Goal: Find specific page/section: Find specific page/section

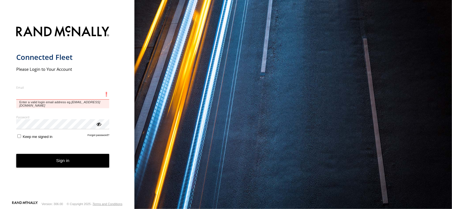
type input "**********"
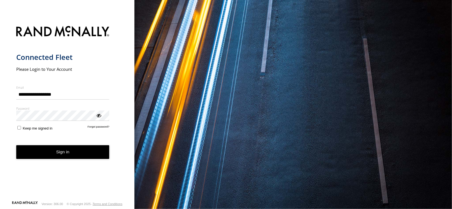
click at [37, 157] on button "Sign in" at bounding box center [62, 152] width 93 height 14
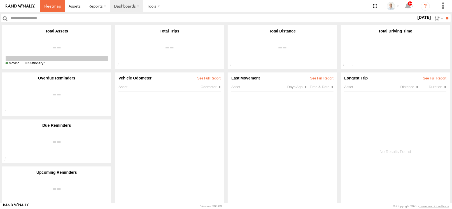
click at [50, 9] on link at bounding box center [52, 6] width 25 height 12
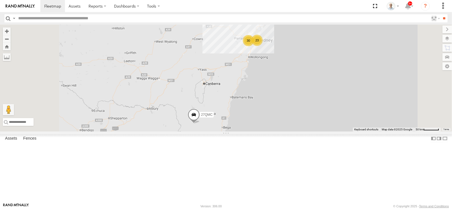
click at [254, 46] on div "30" at bounding box center [248, 40] width 11 height 11
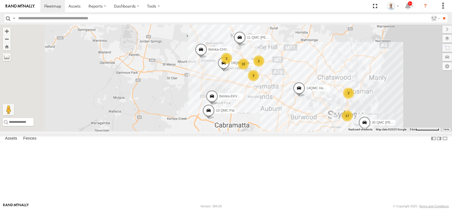
click at [246, 46] on span at bounding box center [240, 38] width 12 height 15
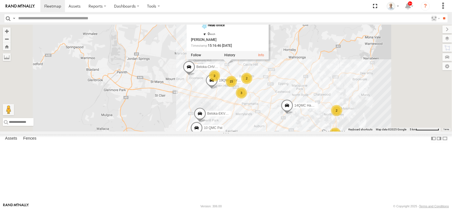
drag, startPoint x: 316, startPoint y: 90, endPoint x: 300, endPoint y: 114, distance: 28.8
click at [300, 114] on div "27QMC # KS75A 05QMC [PERSON_NAME] 06QMC -Spare 14QMC Hamza Beloka-CHV61N 30 QMC…" at bounding box center [226, 78] width 452 height 107
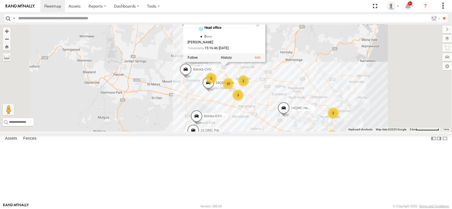
click at [360, 100] on div "27QMC # KS75A 05QMC [PERSON_NAME] 06QMC -Spare 14QMC Hamza Beloka-CHV61N 30 QMC…" at bounding box center [226, 78] width 452 height 107
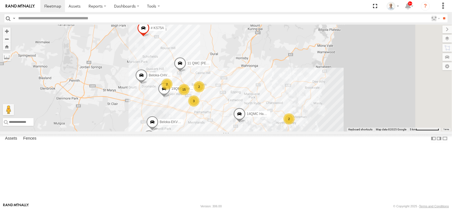
drag, startPoint x: 346, startPoint y: 91, endPoint x: 301, endPoint y: 97, distance: 45.2
click at [301, 97] on div "27QMC # KS75A 05QMC [PERSON_NAME] 06QMC -Spare 14QMC Hamza Beloka-CHV61N 30 QMC…" at bounding box center [226, 78] width 452 height 107
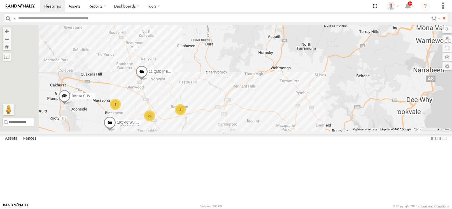
drag, startPoint x: 240, startPoint y: 114, endPoint x: 237, endPoint y: 80, distance: 33.4
click at [237, 81] on div "27QMC # KS75A 05QMC [PERSON_NAME] 06QMC -Spare 14QMC Hamza Beloka-CHV61N 30 QMC…" at bounding box center [226, 78] width 452 height 107
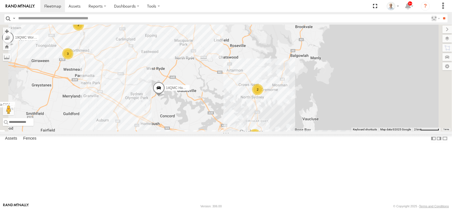
click at [263, 95] on div "2" at bounding box center [257, 89] width 11 height 11
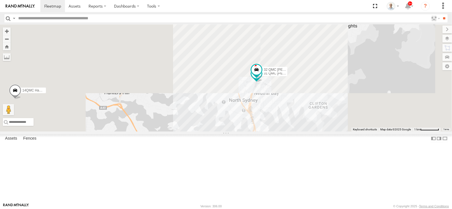
drag, startPoint x: 313, startPoint y: 143, endPoint x: 317, endPoint y: 89, distance: 54.4
click at [316, 100] on div "27QMC # KS75A 05QMC [PERSON_NAME] 06QMC -Spare 14QMC Hamza Beloka-CHV61N 30 QMC…" at bounding box center [226, 78] width 452 height 107
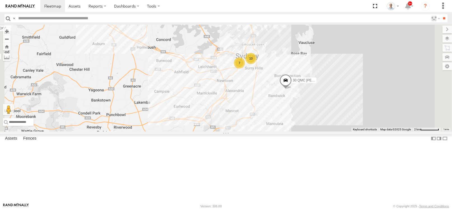
click at [245, 69] on div "7" at bounding box center [239, 62] width 11 height 11
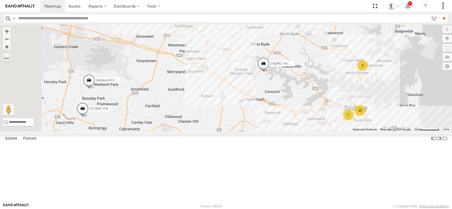
drag, startPoint x: 226, startPoint y: 95, endPoint x: 393, endPoint y: 149, distance: 175.0
click at [393, 132] on div "27QMC # KS75A 05QMC [PERSON_NAME] 06QMC -Spare 14QMC Hamza Beloka-CHV61N 30 QMC…" at bounding box center [226, 78] width 452 height 107
click at [178, 35] on div "3" at bounding box center [172, 29] width 11 height 11
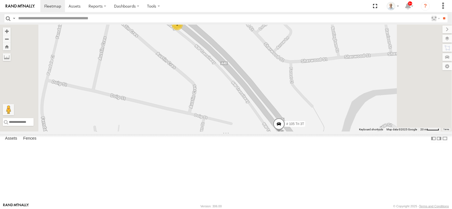
click at [183, 30] on div "2" at bounding box center [177, 24] width 11 height 11
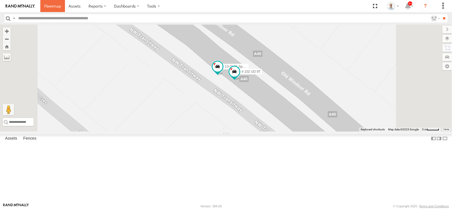
click at [50, 2] on link at bounding box center [52, 6] width 25 height 12
